Goal: Navigation & Orientation: Find specific page/section

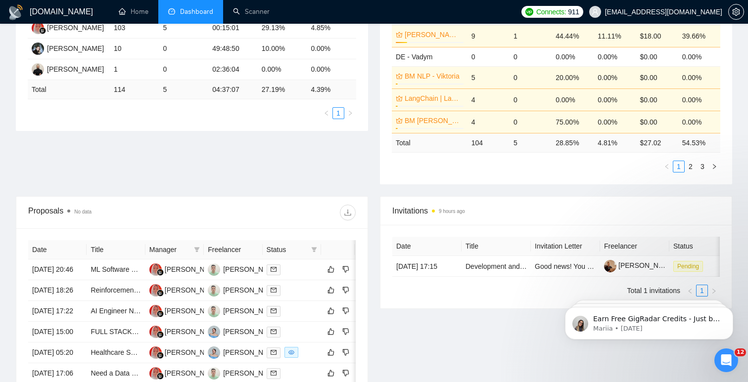
scroll to position [220, 0]
click at [133, 9] on link "Home" at bounding box center [134, 11] width 30 height 8
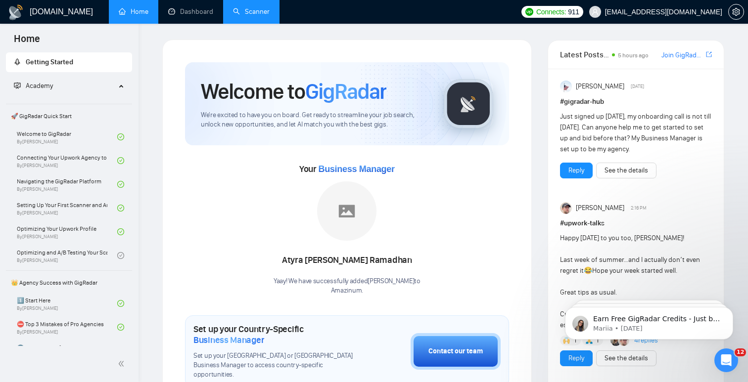
click at [245, 16] on link "Scanner" at bounding box center [251, 11] width 37 height 8
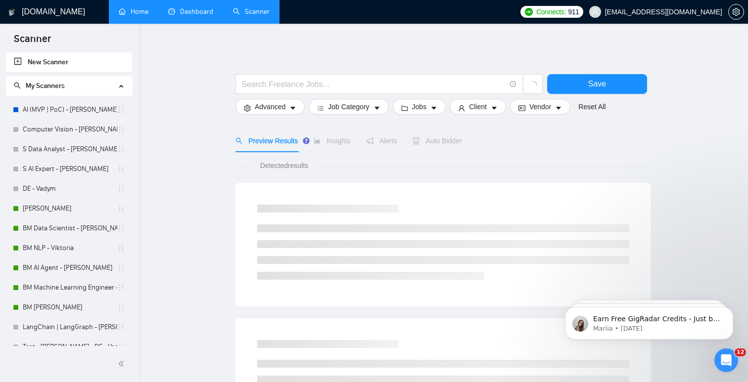
click at [200, 8] on link "Dashboard" at bounding box center [190, 11] width 45 height 8
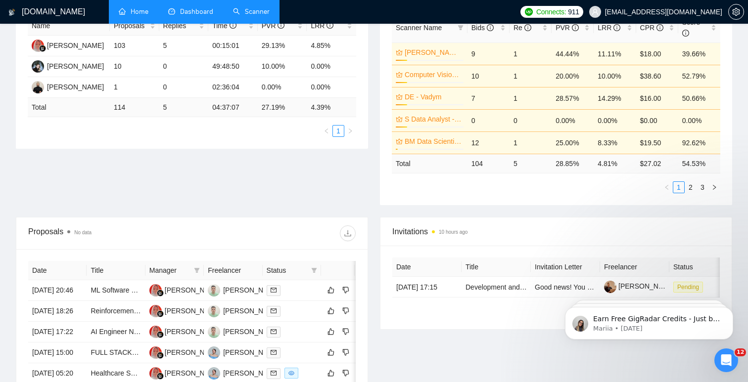
scroll to position [221, 0]
